Goal: Task Accomplishment & Management: Use online tool/utility

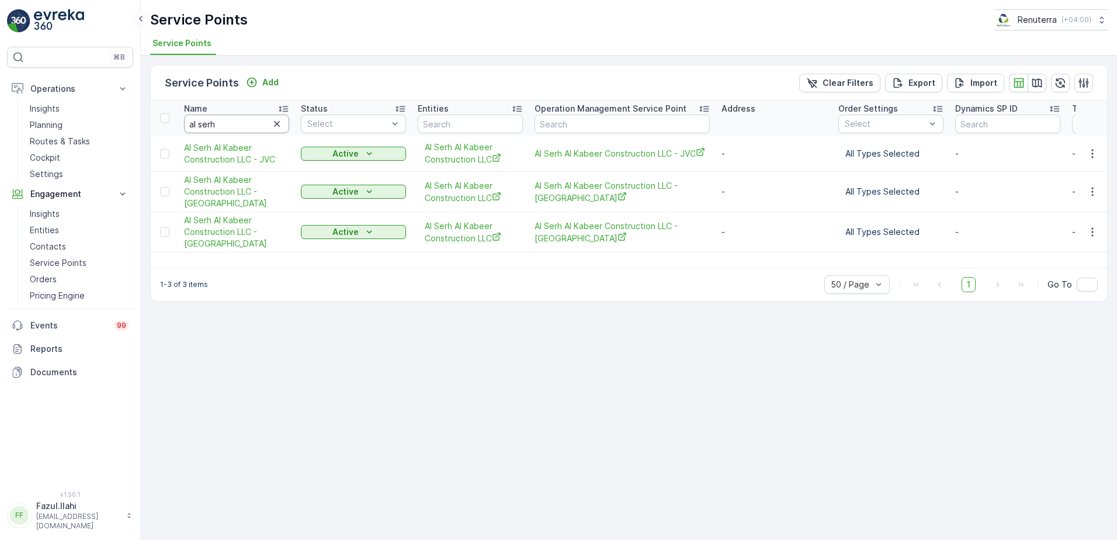
click at [247, 124] on input "al serh" at bounding box center [236, 124] width 105 height 19
type input "six"
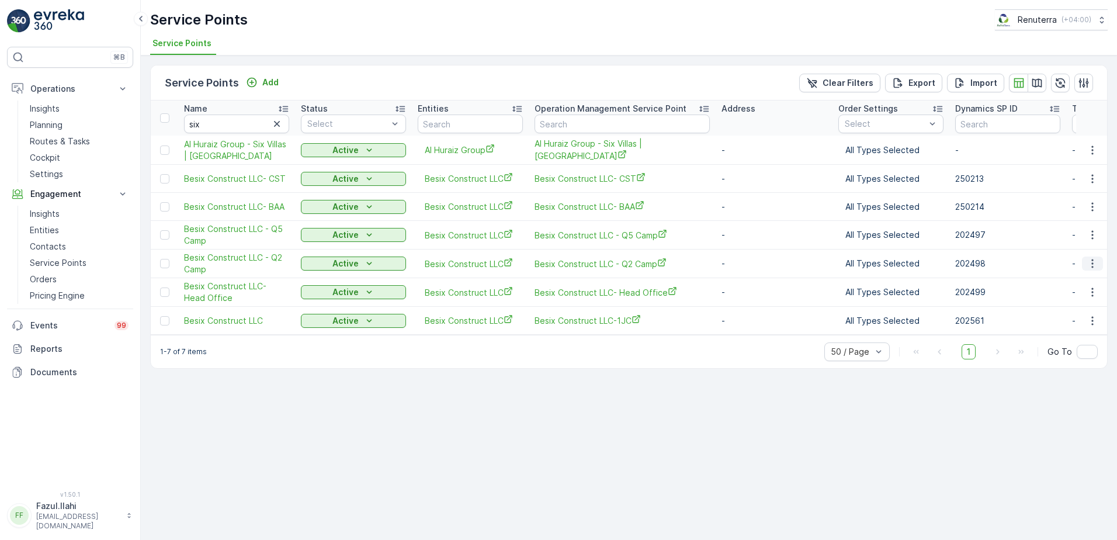
click at [1094, 266] on icon "button" at bounding box center [1093, 264] width 12 height 12
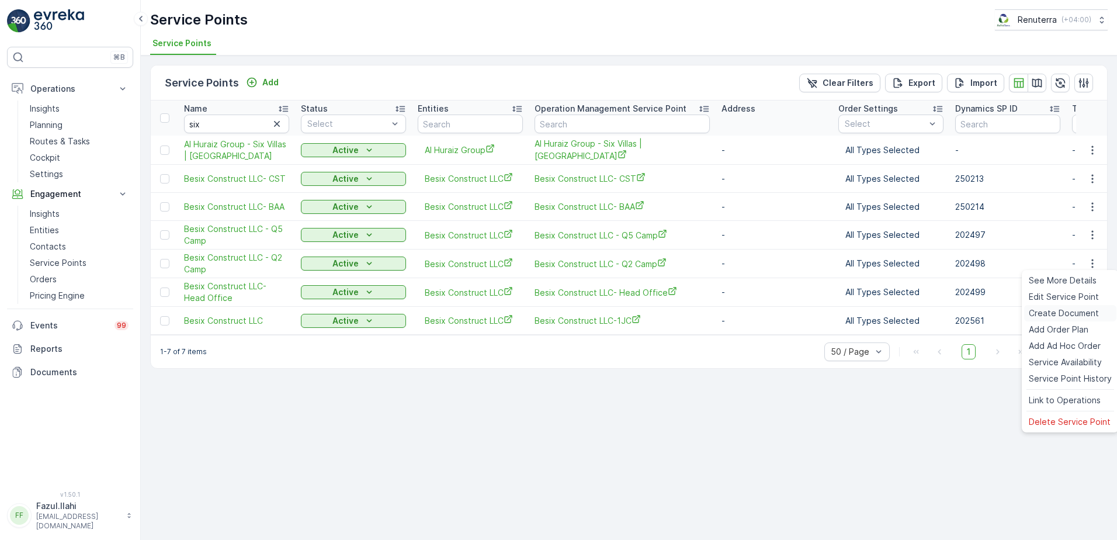
click at [1050, 314] on span "Create Document" at bounding box center [1064, 313] width 70 height 12
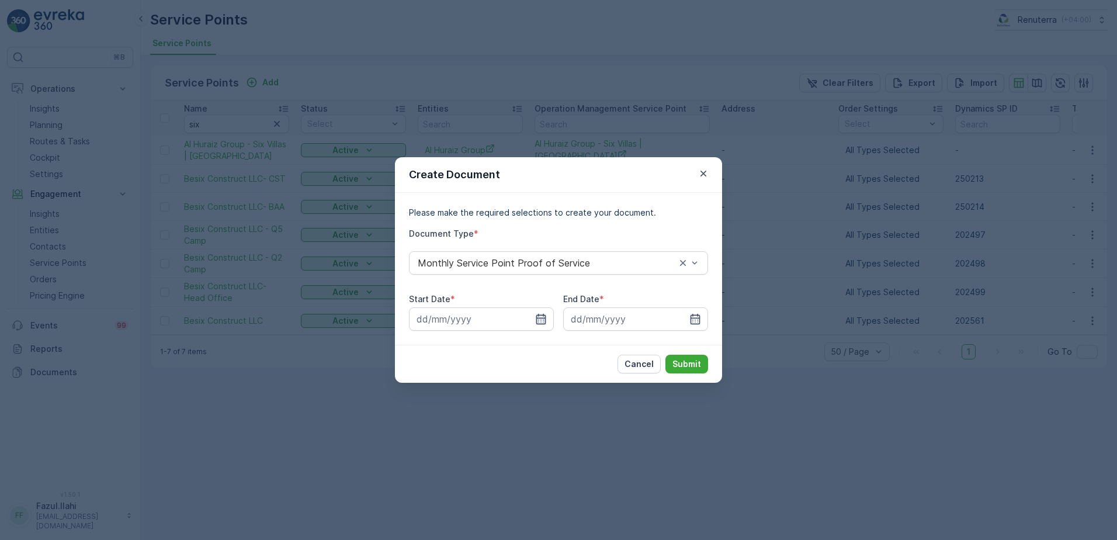
click at [539, 324] on icon "button" at bounding box center [542, 319] width 10 height 11
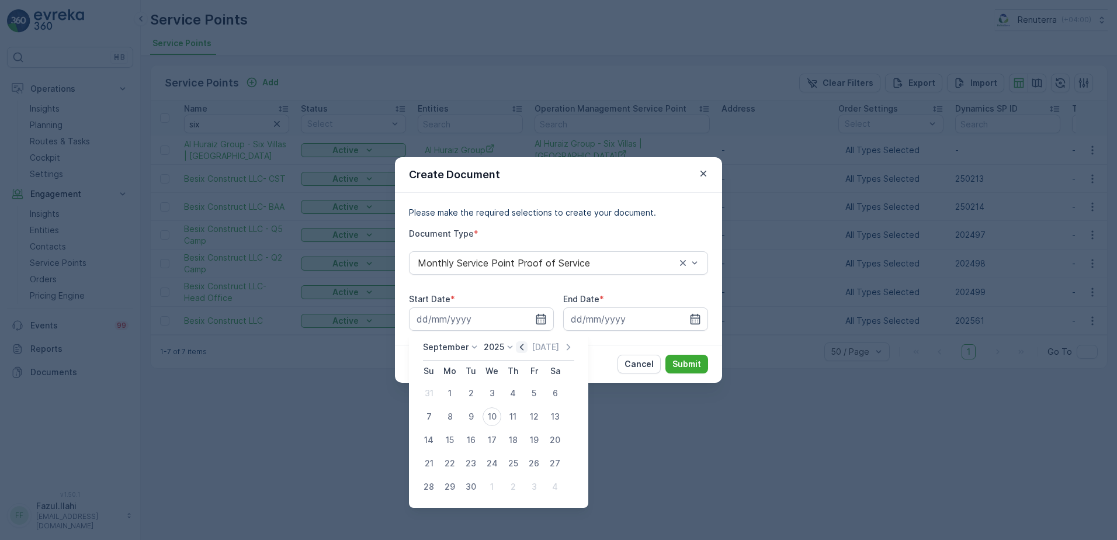
click at [520, 348] on icon "button" at bounding box center [522, 347] width 4 height 6
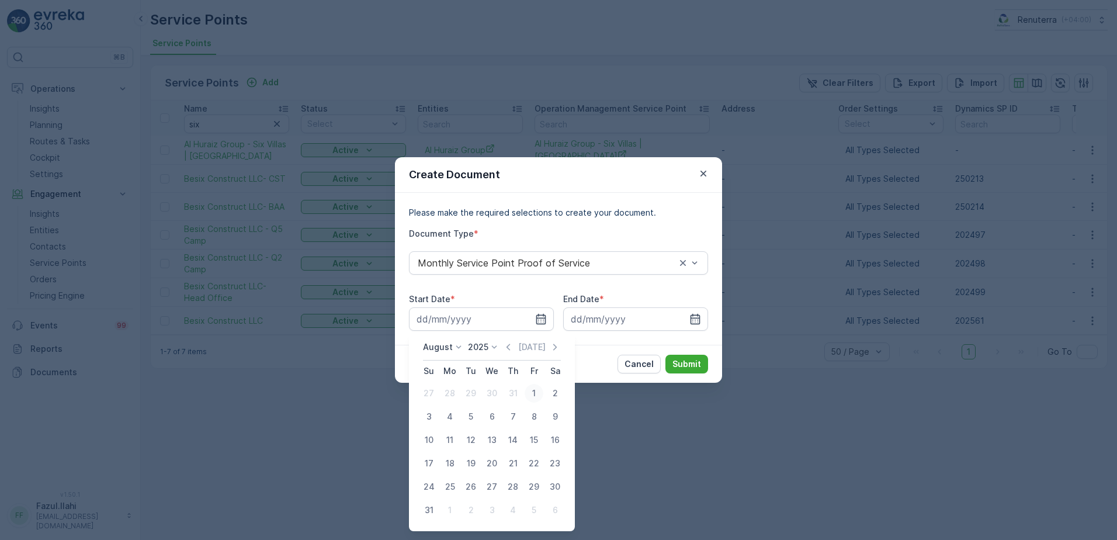
click at [535, 394] on div "1" at bounding box center [534, 393] width 19 height 19
type input "01.08.2025"
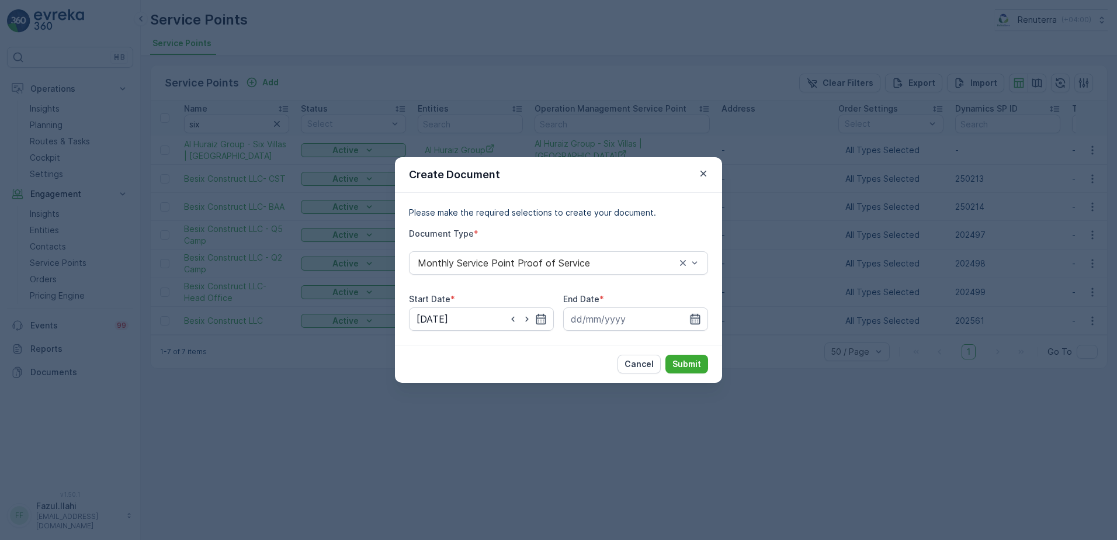
click at [693, 323] on icon "button" at bounding box center [696, 319] width 12 height 12
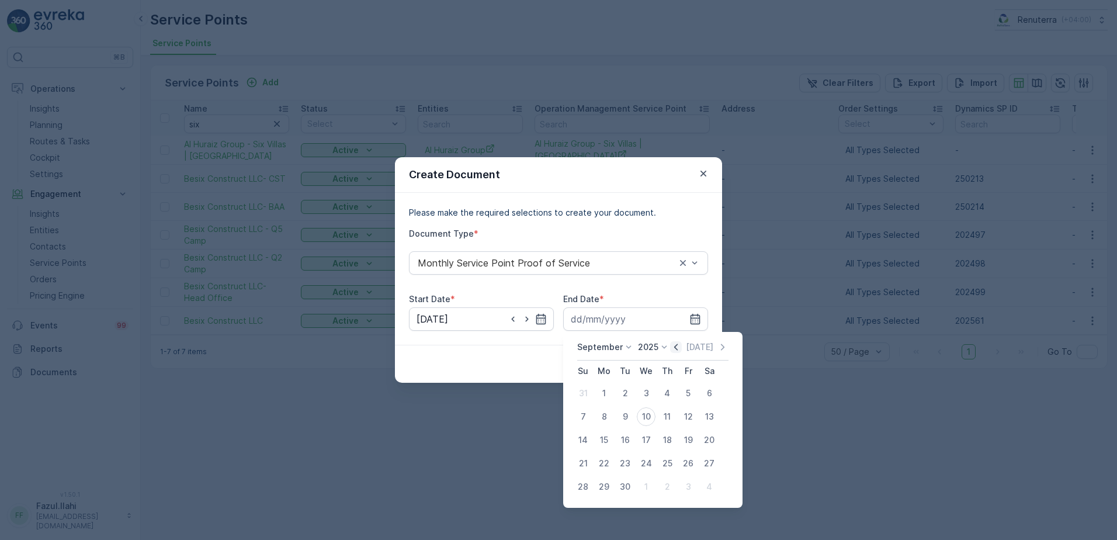
click at [674, 348] on icon "button" at bounding box center [676, 347] width 4 height 6
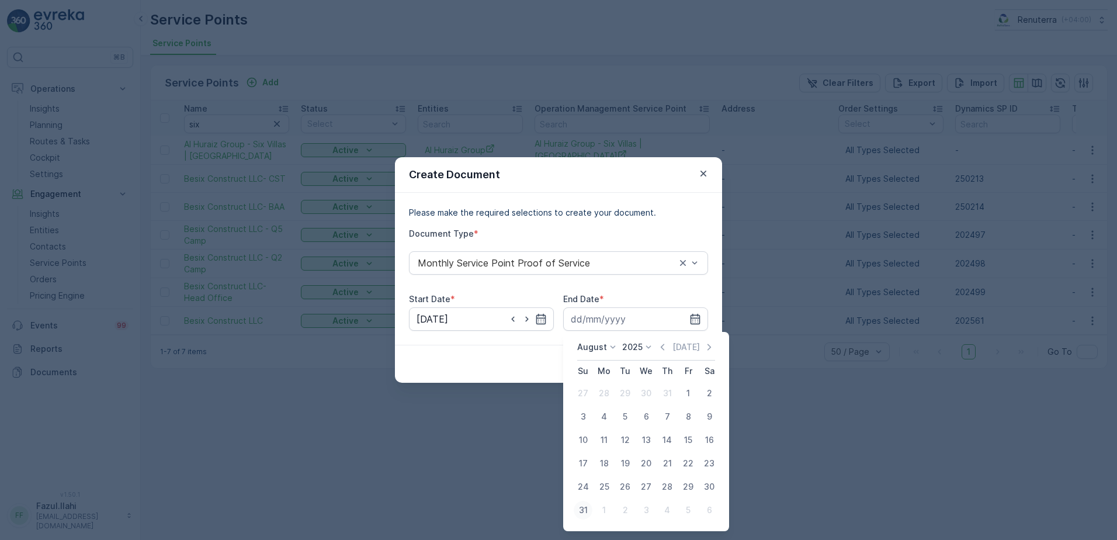
click at [587, 510] on div "31" at bounding box center [583, 510] width 19 height 19
type input "31.08.2025"
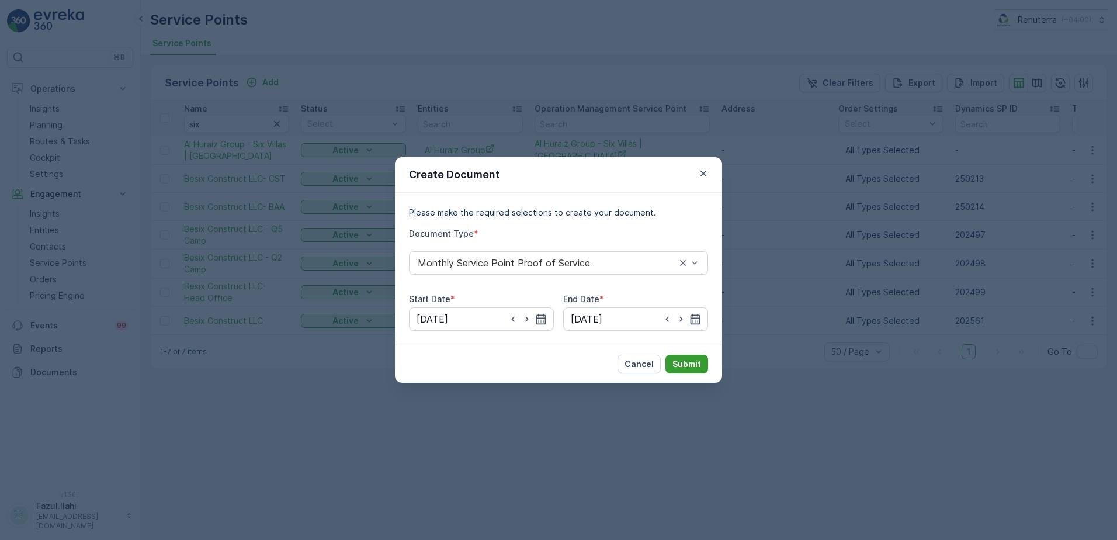
click at [698, 362] on p "Submit" at bounding box center [687, 364] width 29 height 12
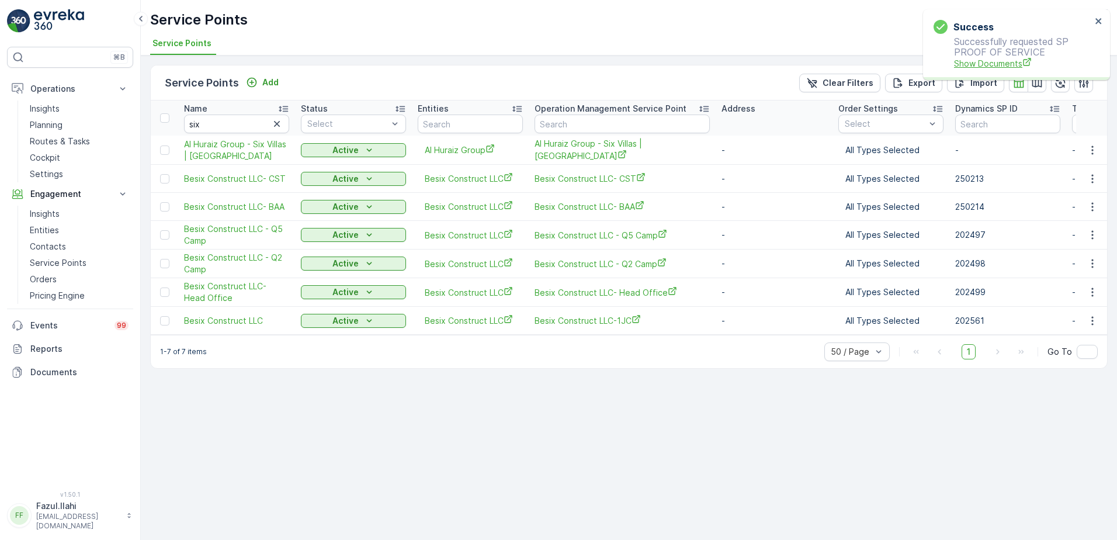
click at [985, 58] on span "Show Documents" at bounding box center [1022, 63] width 137 height 12
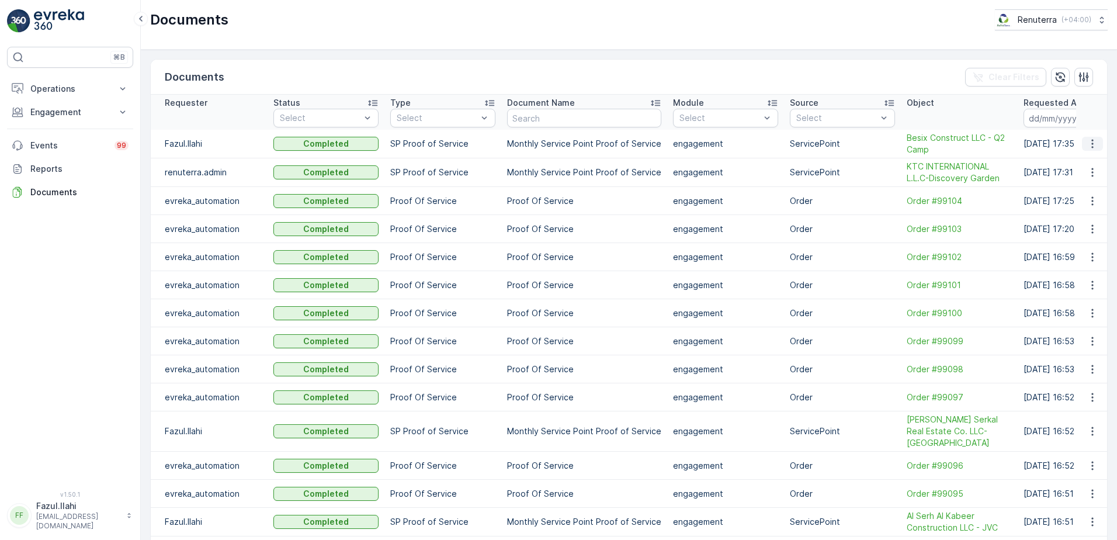
click at [1089, 143] on icon "button" at bounding box center [1093, 144] width 12 height 12
click at [1085, 163] on span "See Details" at bounding box center [1089, 161] width 45 height 12
